Goal: Task Accomplishment & Management: Manage account settings

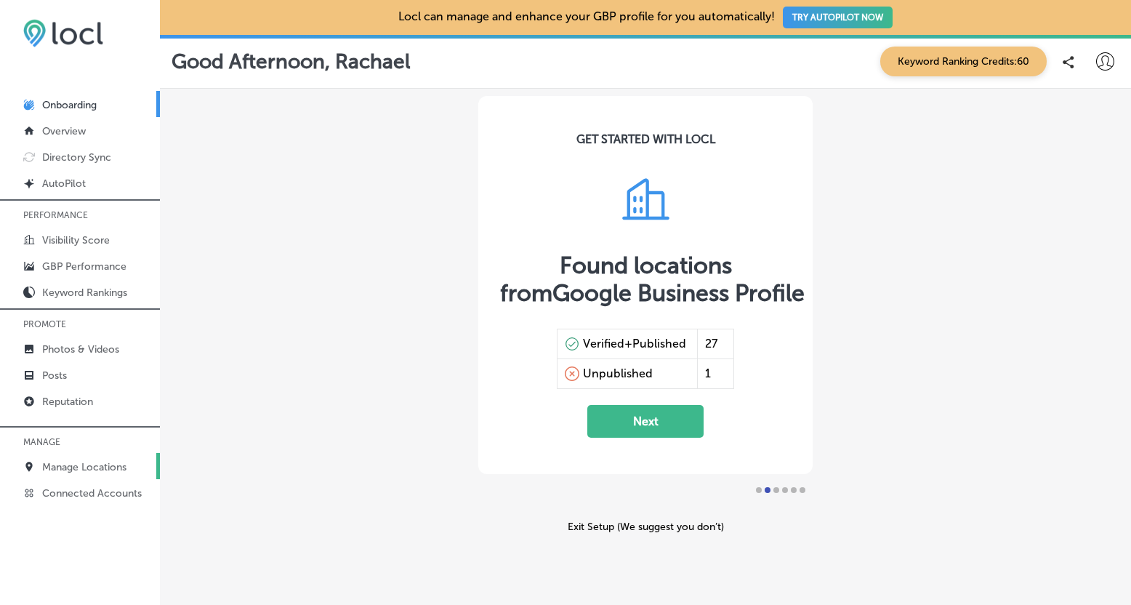
click at [75, 470] on p "Manage Locations" at bounding box center [84, 467] width 84 height 12
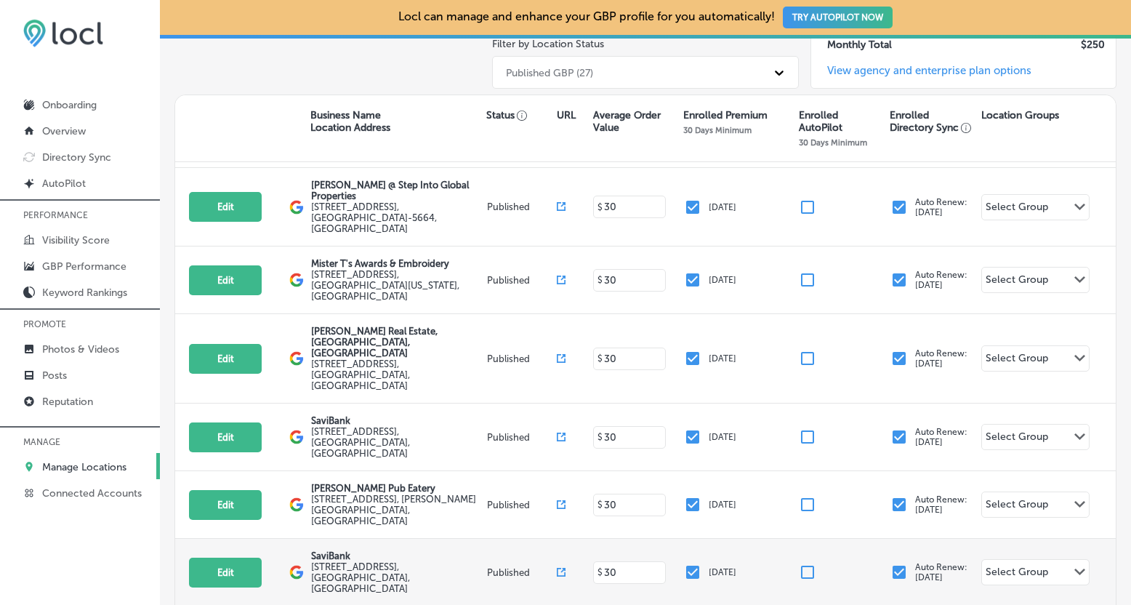
scroll to position [91, 0]
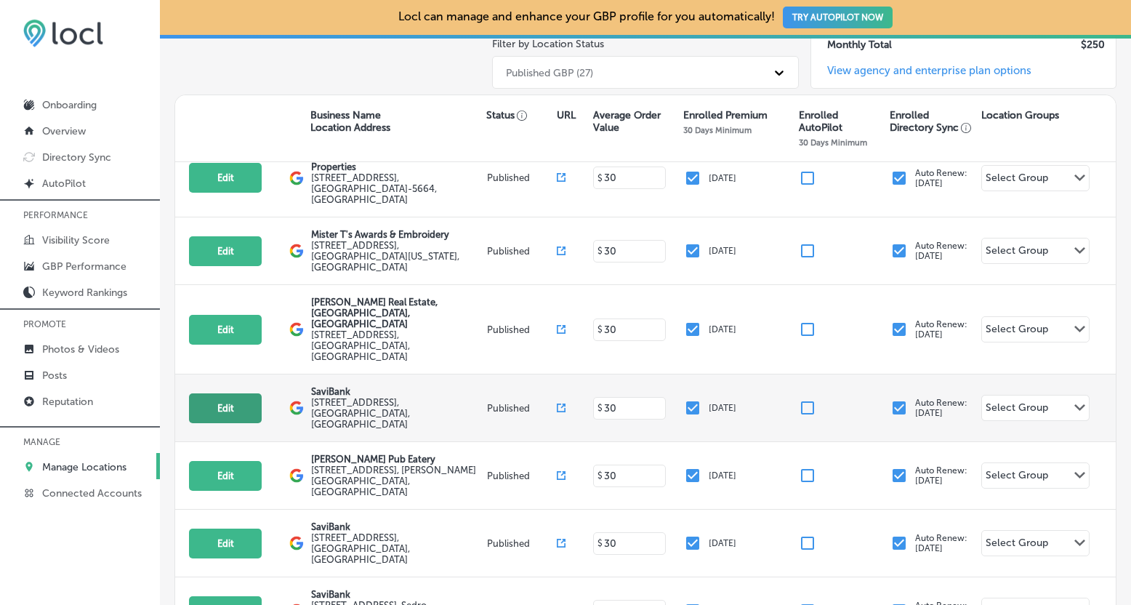
click at [234, 393] on button "Edit" at bounding box center [225, 408] width 73 height 30
select select "US"
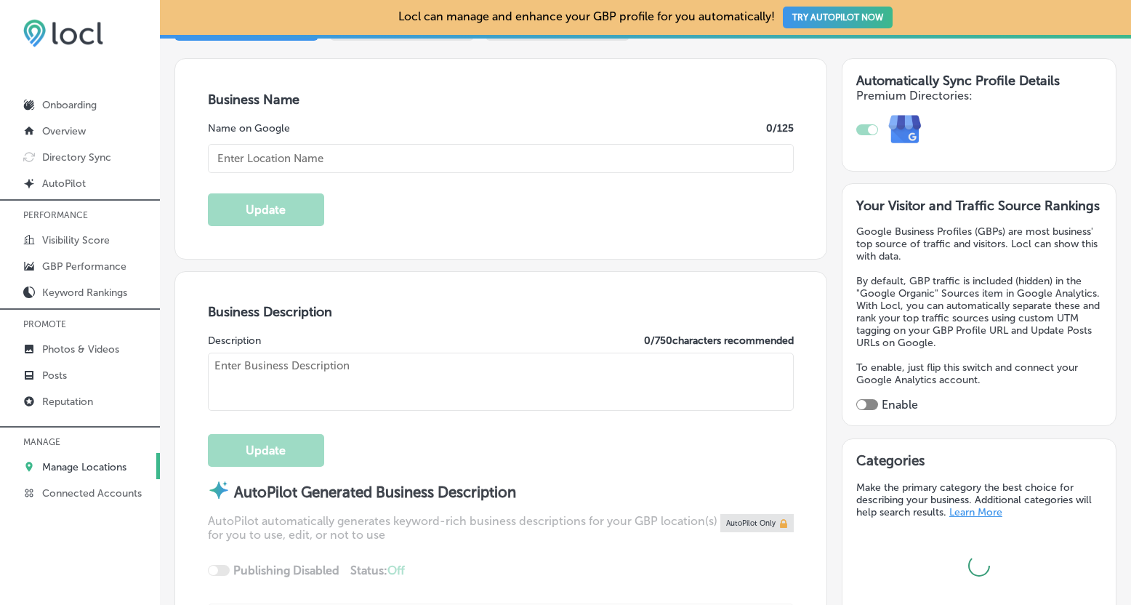
scroll to position [257, 0]
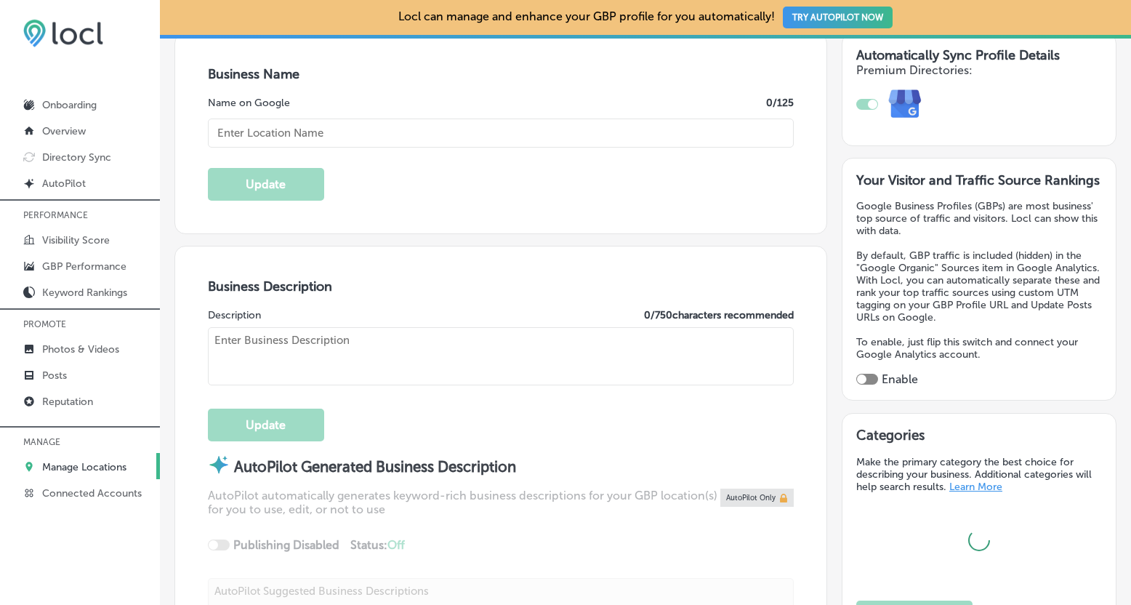
type input "SaviBank"
type textarea "SaviBank is your go-to destination for personal loans, mortgages, and business …"
type input "[STREET_ADDRESS]"
type input "Bellingham"
type input "98225"
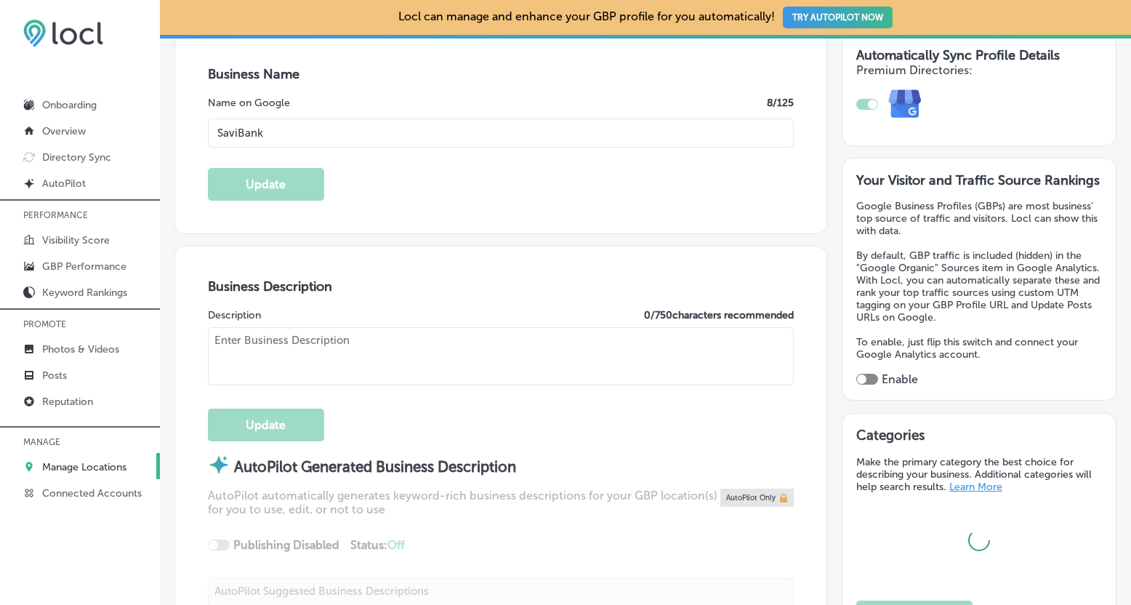
type input "US"
type input "[URL][DOMAIN_NAME]"
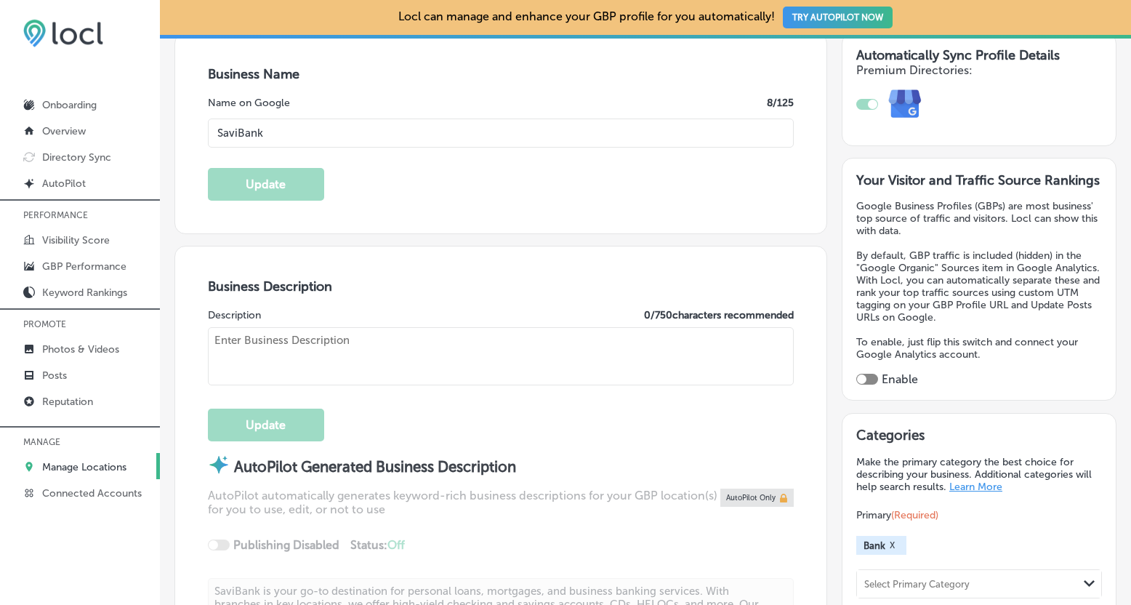
checkbox input "true"
type textarea "SaviBank is your go-to destination for personal loans, mortgages, and business …"
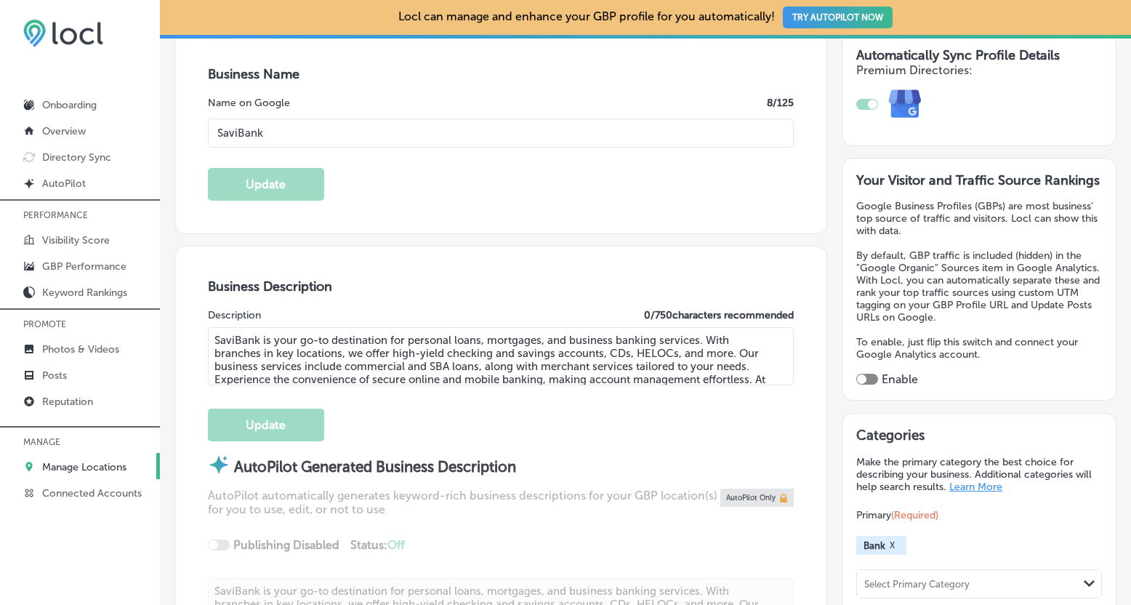
type input "[PHONE_NUMBER]"
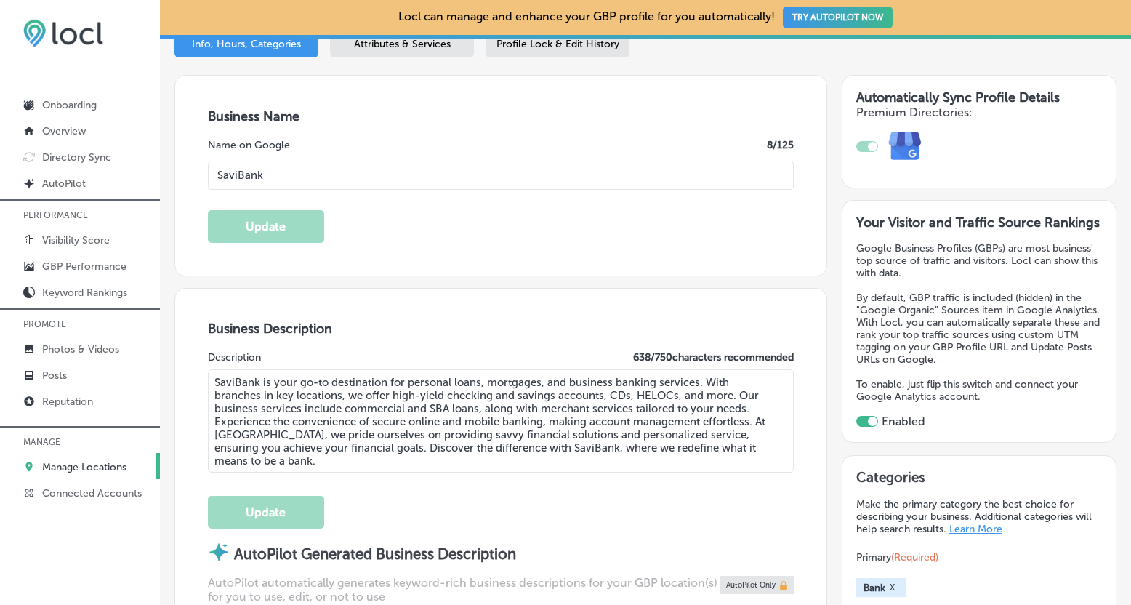
scroll to position [0, 0]
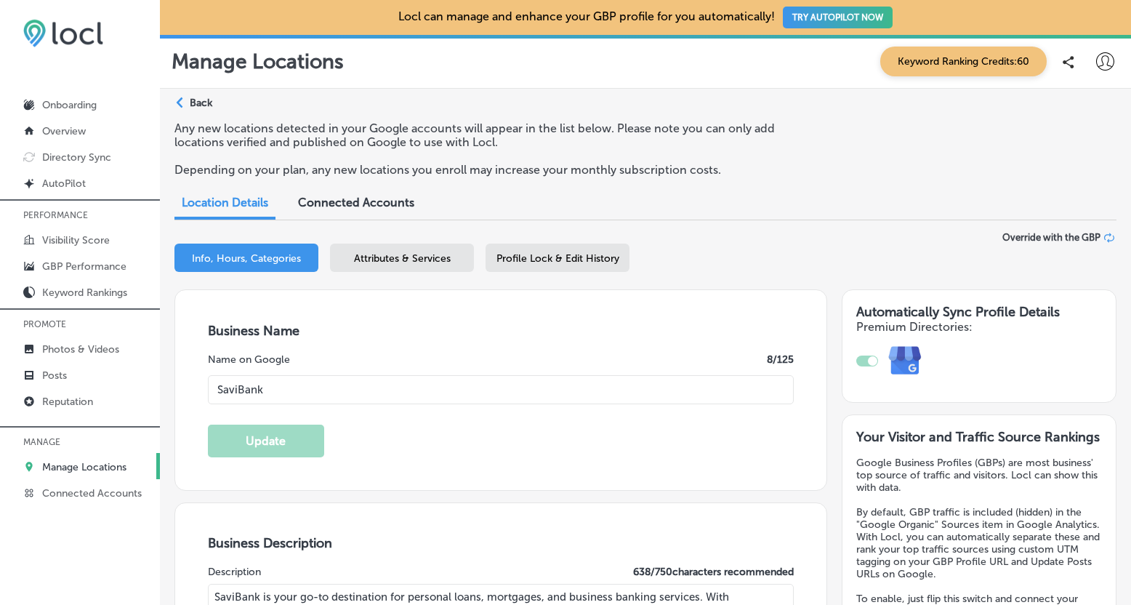
click at [411, 262] on span "Attributes & Services" at bounding box center [402, 258] width 97 height 12
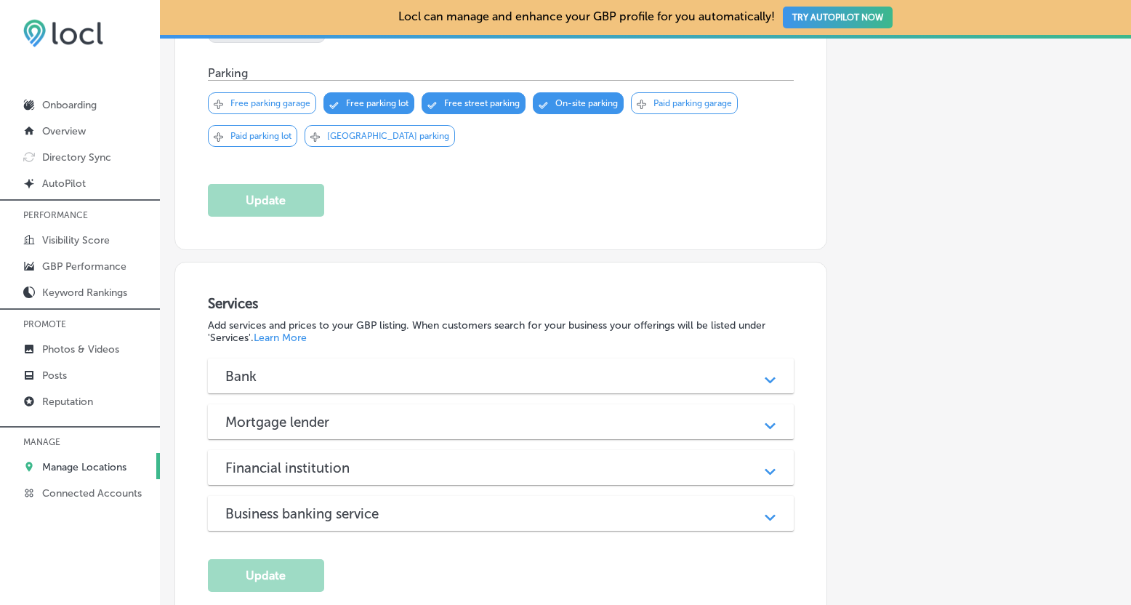
scroll to position [1217, 0]
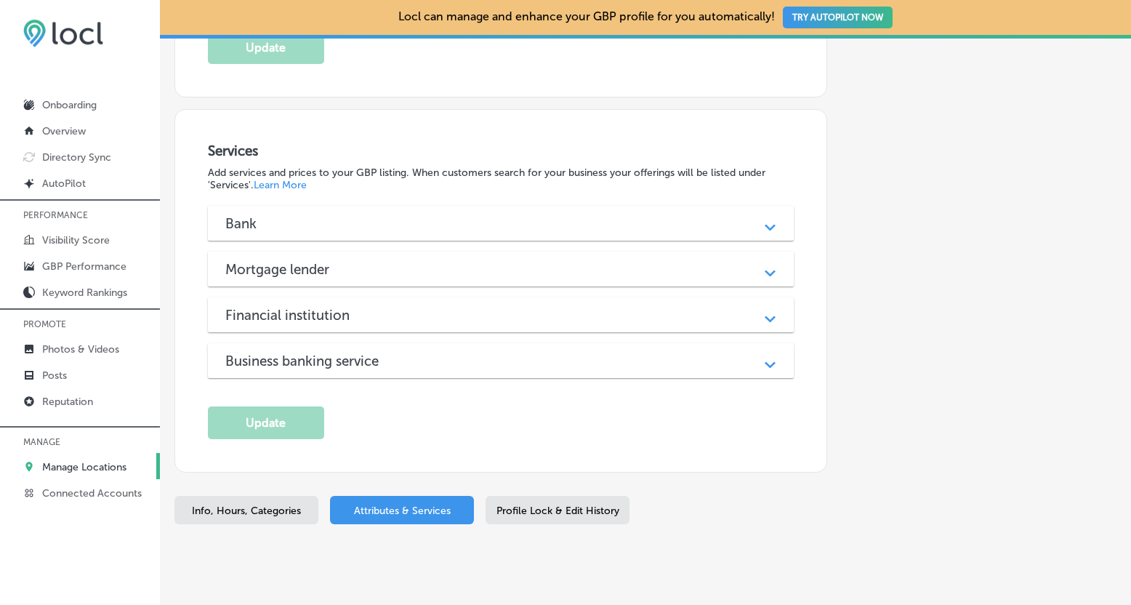
click at [767, 225] on polygon at bounding box center [770, 228] width 11 height 7
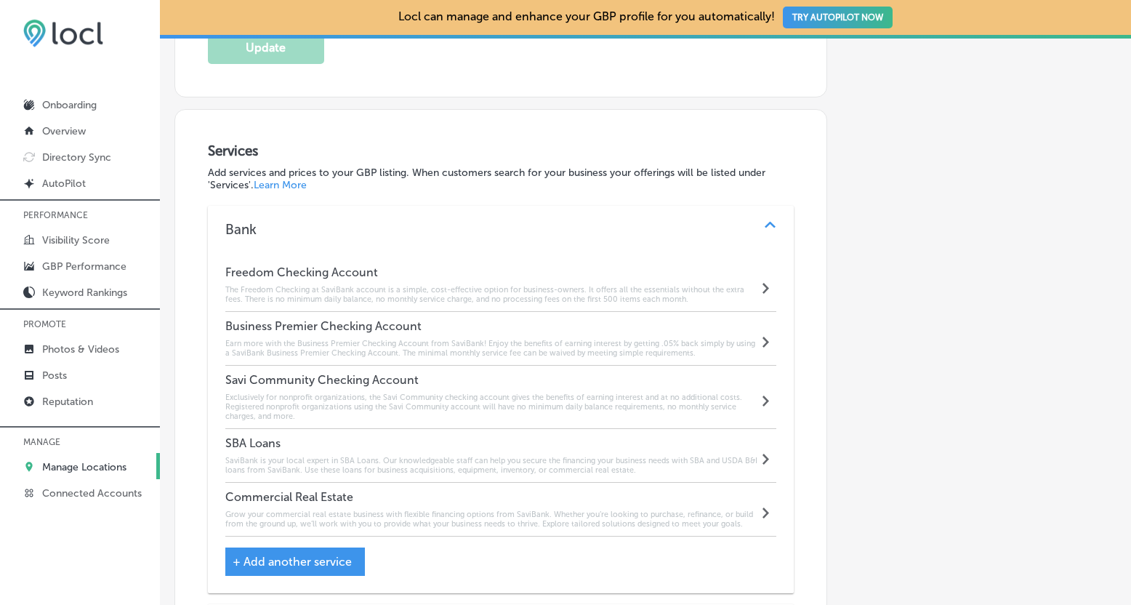
click at [693, 289] on h6 "The Freedom Checking at SaviBank account is a simple, cost-effective option for…" at bounding box center [491, 294] width 533 height 19
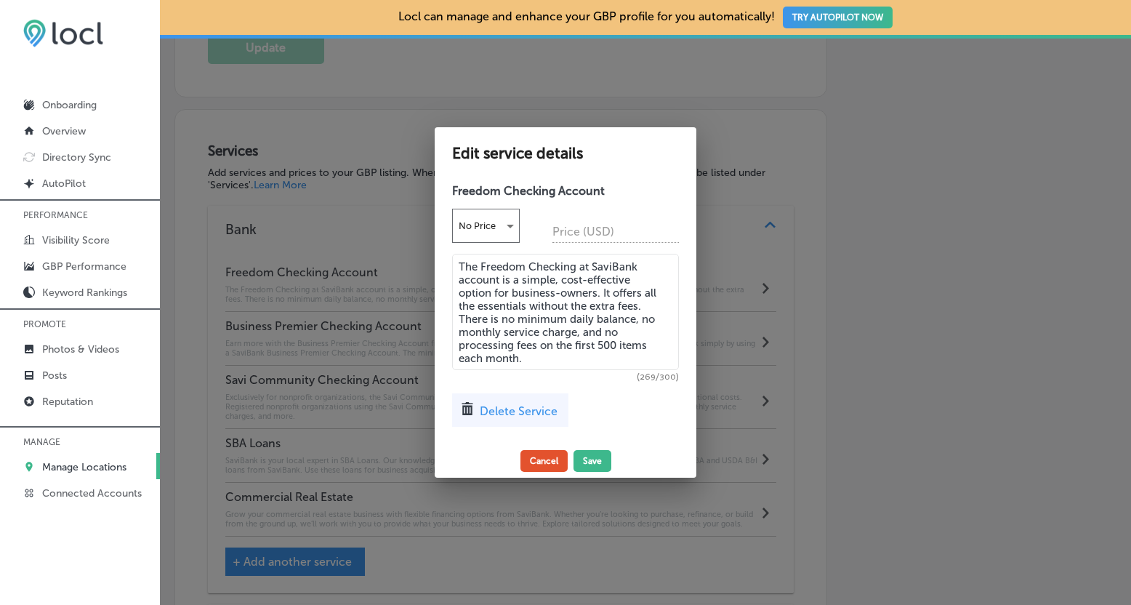
click at [542, 463] on button "Cancel" at bounding box center [543, 461] width 47 height 22
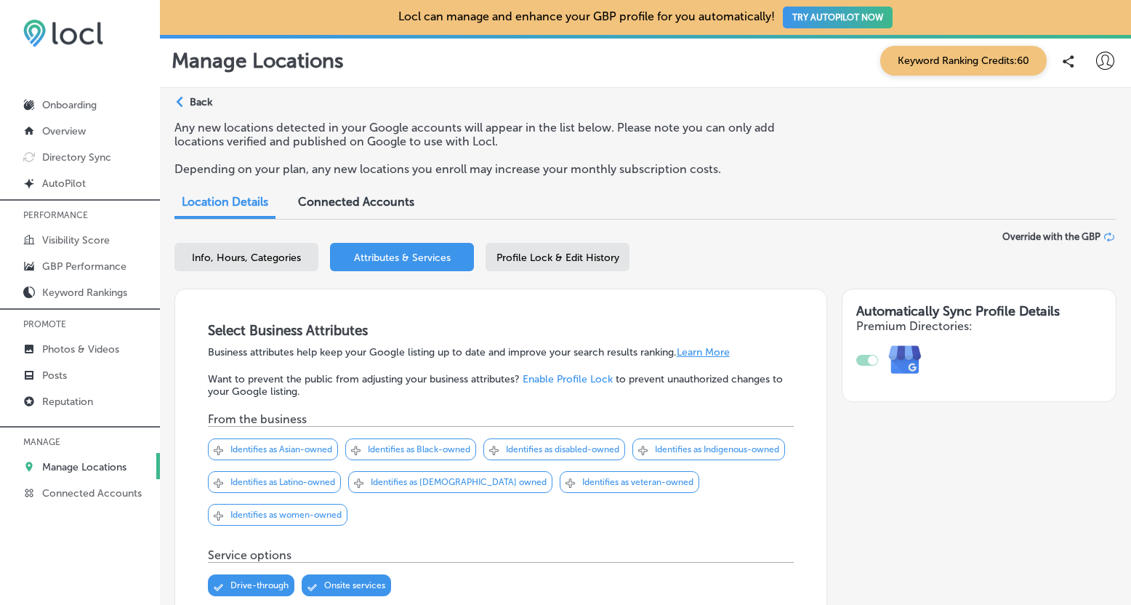
scroll to position [0, 0]
click at [575, 255] on span "Profile Lock & Edit History" at bounding box center [557, 258] width 123 height 12
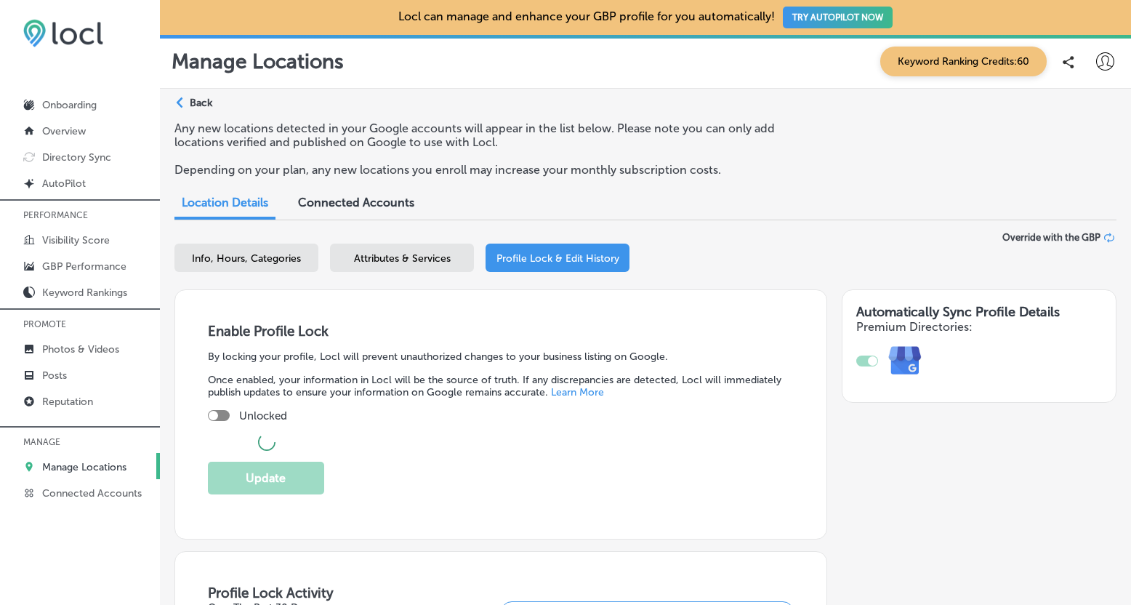
checkbox input "true"
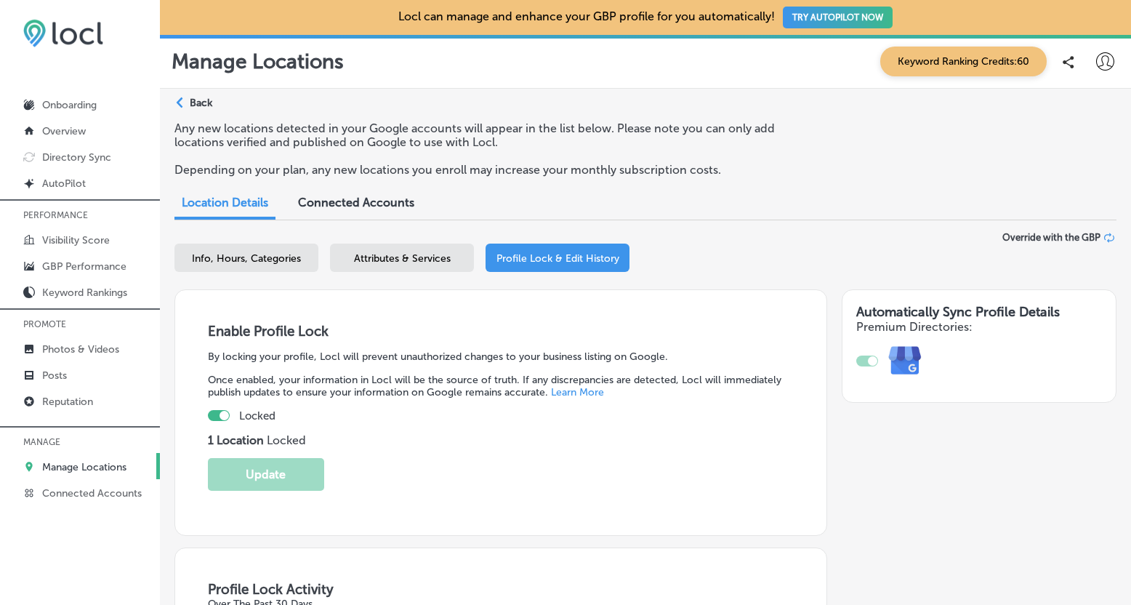
click at [178, 100] on polygon at bounding box center [180, 102] width 7 height 11
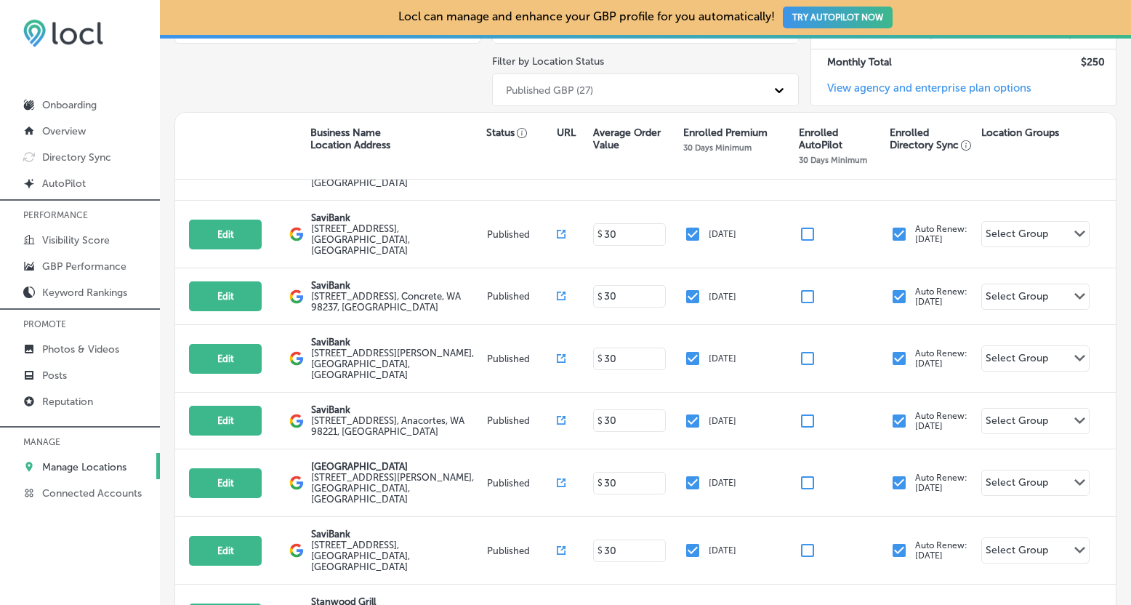
scroll to position [704, 0]
